Goal: Information Seeking & Learning: Learn about a topic

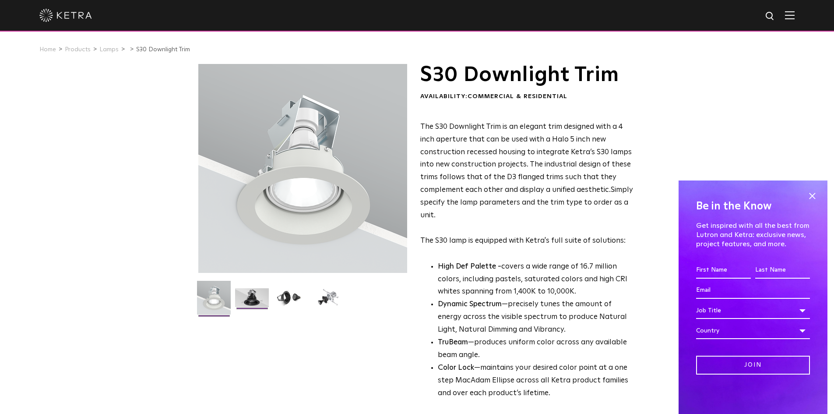
click at [261, 295] on img at bounding box center [252, 300] width 34 height 25
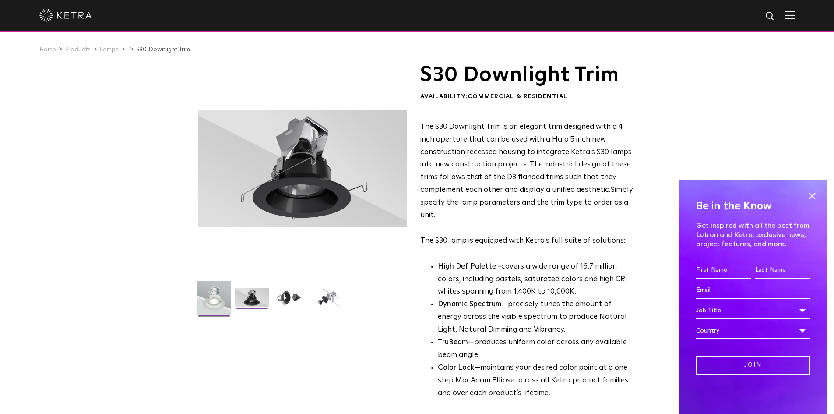
click at [221, 304] on img at bounding box center [214, 301] width 34 height 40
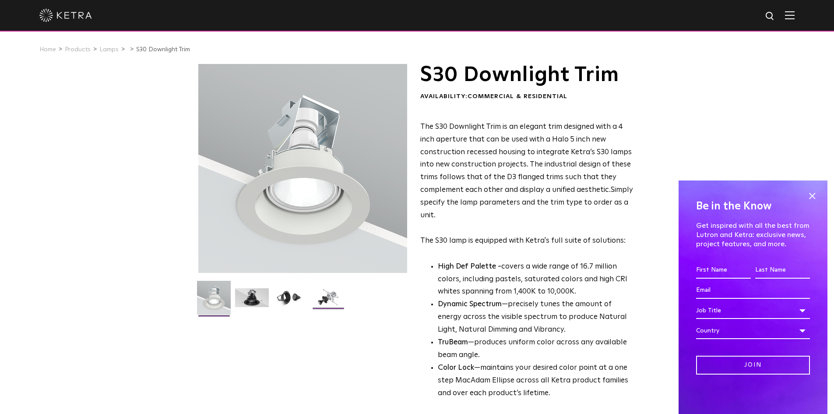
click at [330, 292] on img at bounding box center [328, 300] width 34 height 25
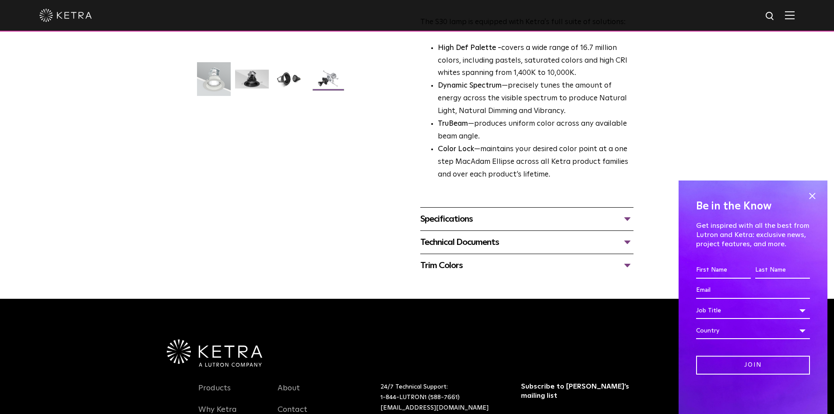
scroll to position [219, 0]
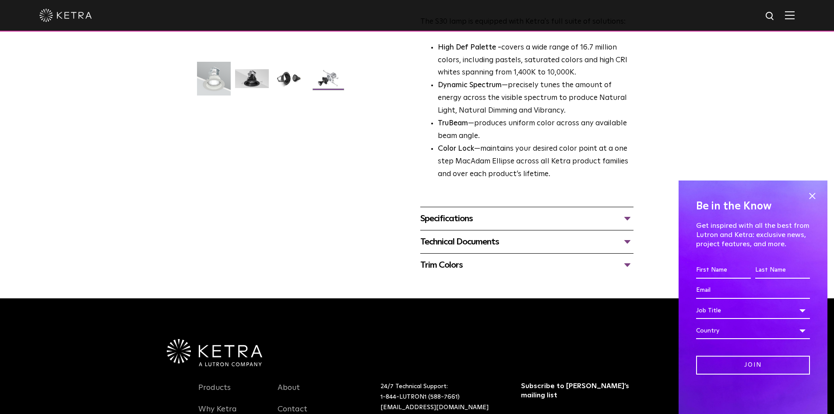
click at [456, 220] on div "Specifications" at bounding box center [526, 218] width 213 height 14
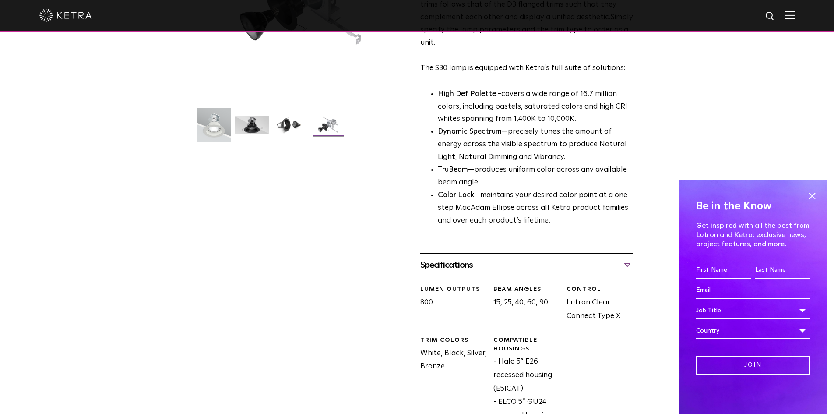
scroll to position [0, 0]
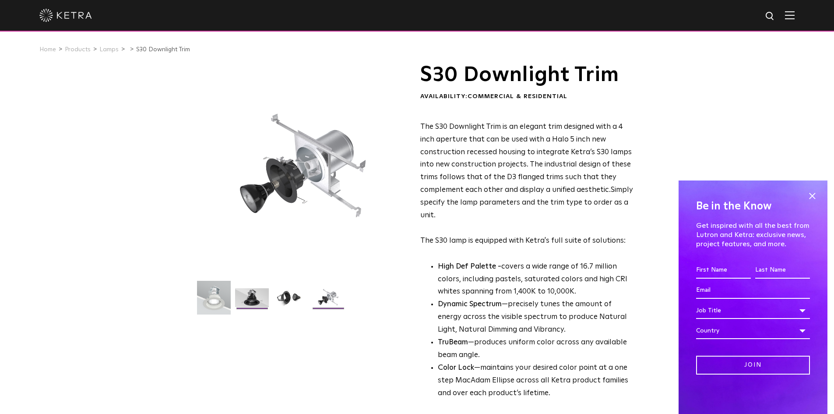
click at [256, 295] on img at bounding box center [252, 300] width 34 height 25
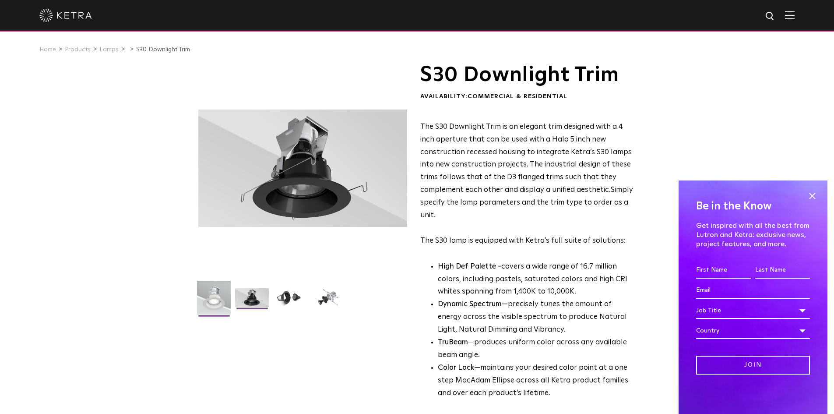
click at [217, 296] on img at bounding box center [214, 301] width 34 height 40
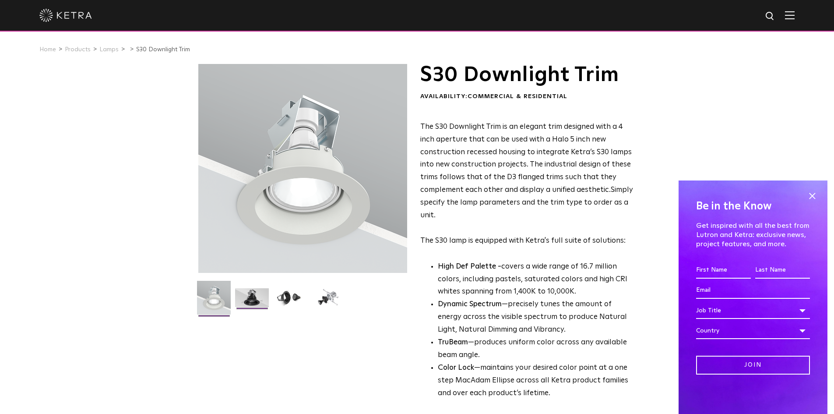
click at [247, 295] on img at bounding box center [252, 300] width 34 height 25
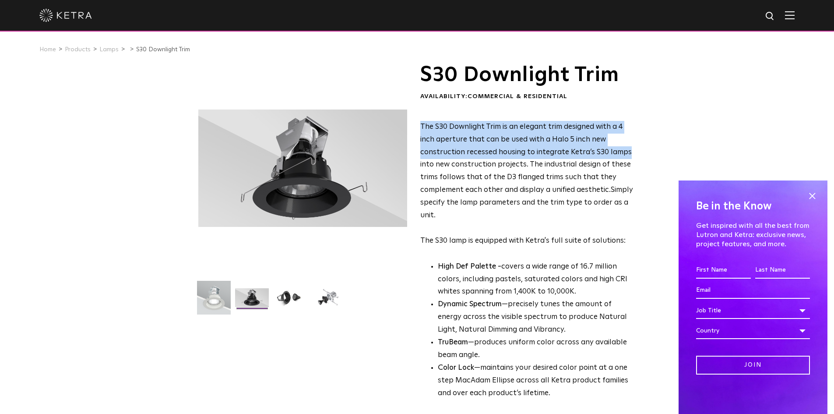
drag, startPoint x: 419, startPoint y: 125, endPoint x: 611, endPoint y: 153, distance: 194.1
click at [625, 156] on div "S30 Downlight Trim Availability: Commercial & Residential The S30 Downlight Tri…" at bounding box center [417, 363] width 438 height 599
copy span "The S30 Downlight Trim is an elegant trim designed with a 4 inch aperture that …"
